Goal: Find specific fact

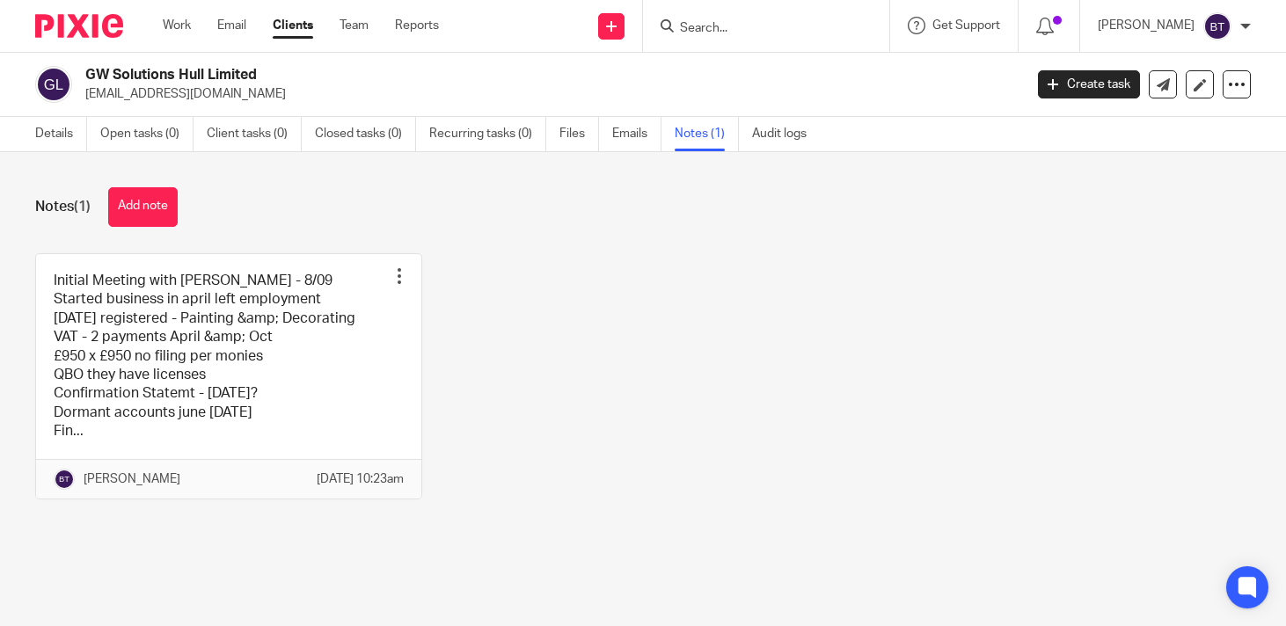
click at [767, 35] on input "Search" at bounding box center [757, 29] width 158 height 16
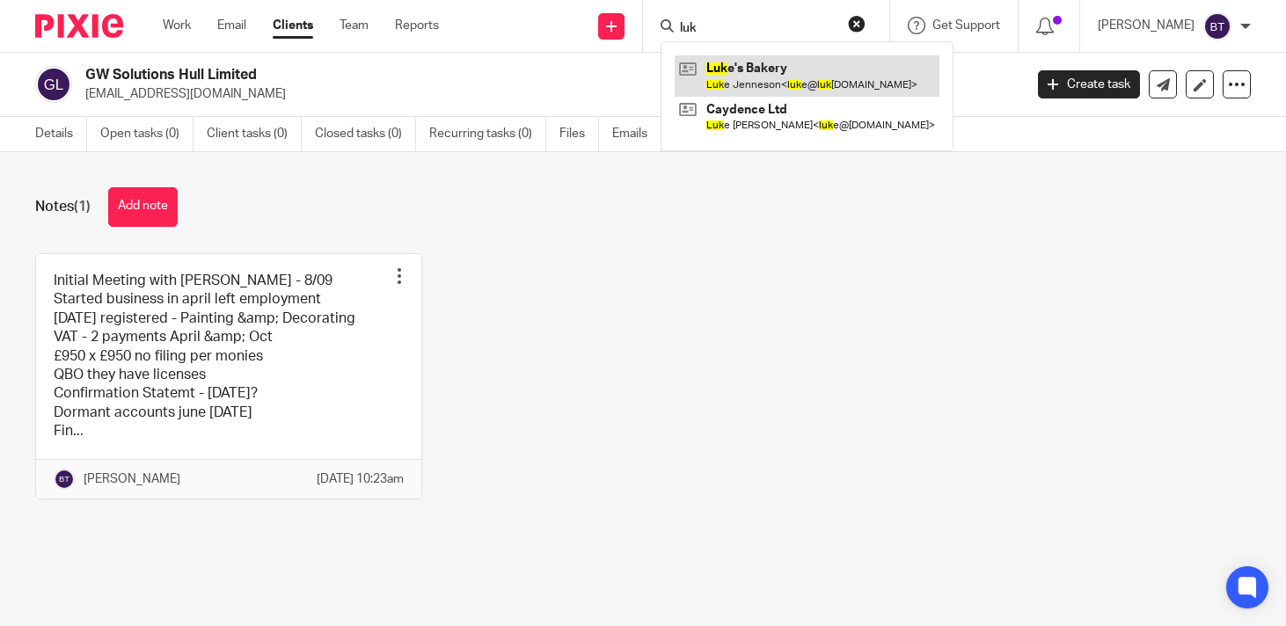
type input "luk"
click at [852, 81] on link at bounding box center [807, 75] width 265 height 40
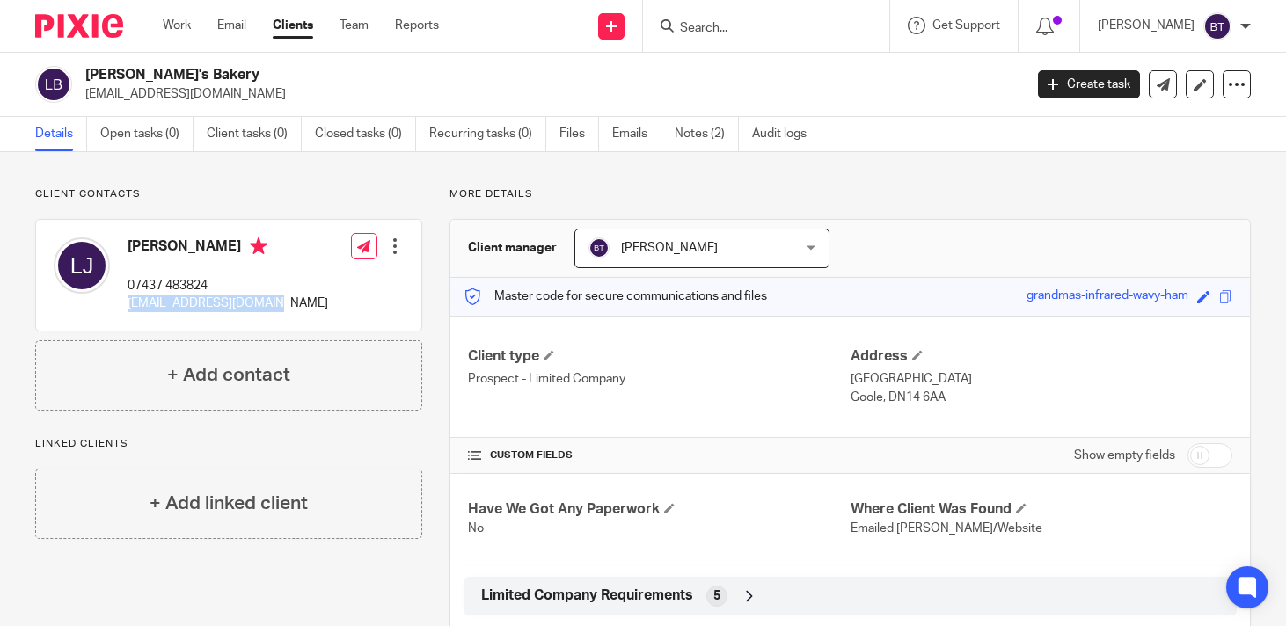
drag, startPoint x: 122, startPoint y: 300, endPoint x: 261, endPoint y: 315, distance: 139.8
click at [261, 315] on div "Luke Jenneson 07437 483824 luke@lukesbakery.co.uk Edit contact Create client fr…" at bounding box center [228, 275] width 385 height 111
copy p "[EMAIL_ADDRESS][DOMAIN_NAME]"
click at [713, 134] on link "Notes (2)" at bounding box center [707, 134] width 64 height 34
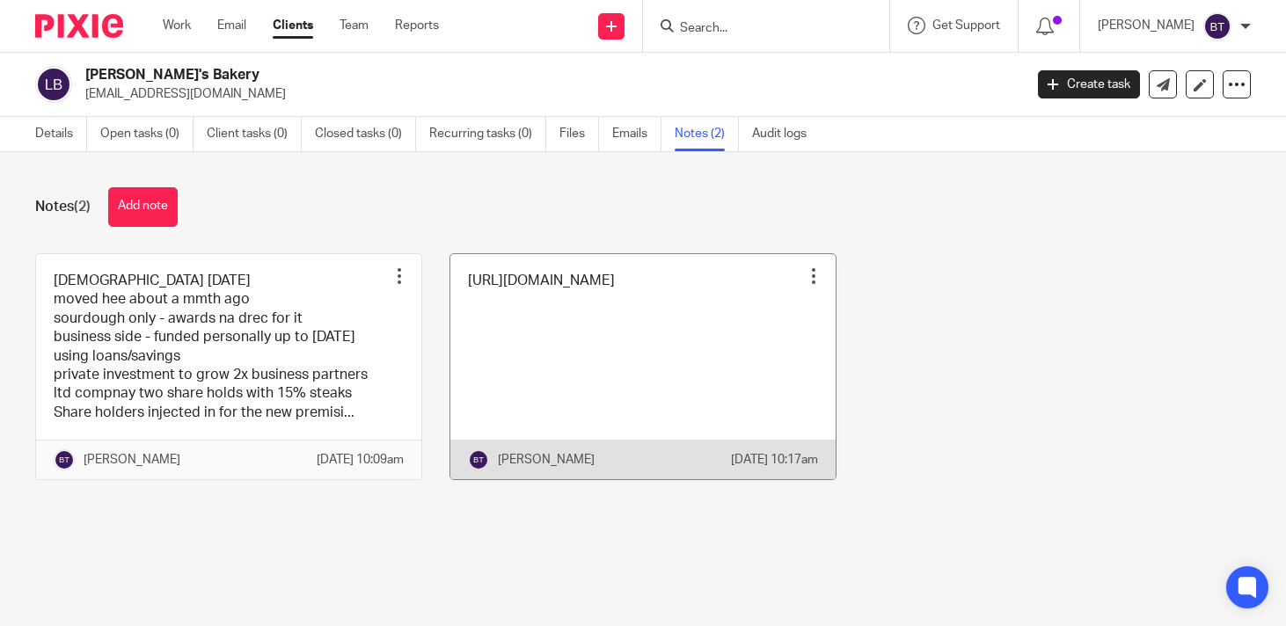
click at [589, 332] on link at bounding box center [642, 367] width 385 height 226
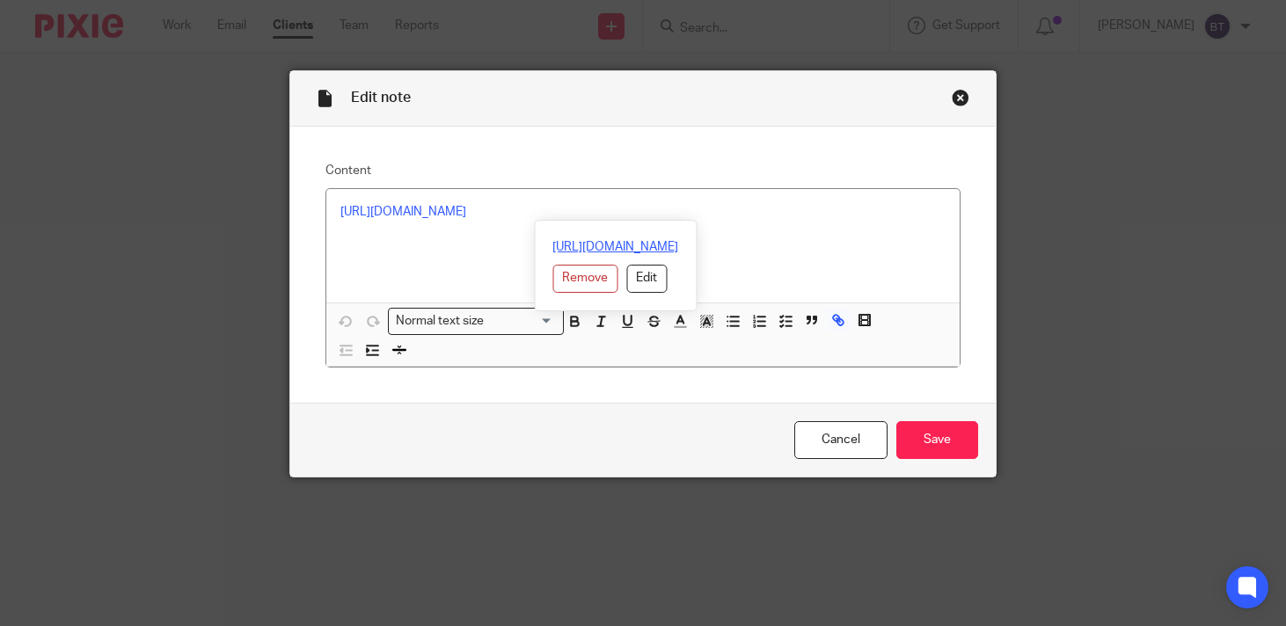
click at [552, 250] on link "[URL][DOMAIN_NAME]" at bounding box center [615, 247] width 126 height 18
